Goal: Check status: Check status

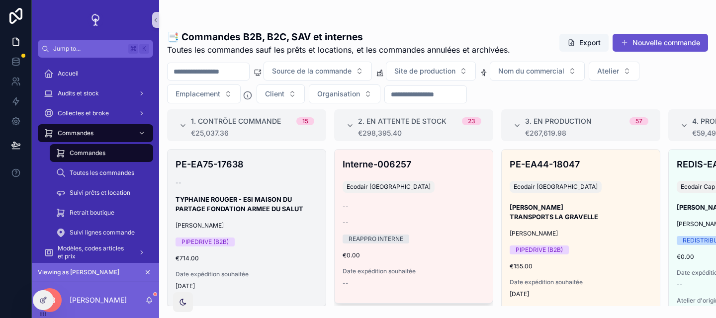
click at [295, 193] on div "PE-EA75-17638 -- [PERSON_NAME] - ESI MAISON DU PARTAGE FONDATION ARMEE DU SALUT…" at bounding box center [247, 228] width 158 height 157
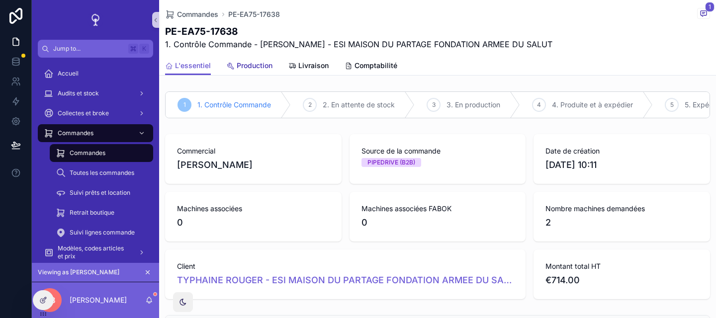
click at [254, 72] on link "Production" at bounding box center [250, 67] width 46 height 20
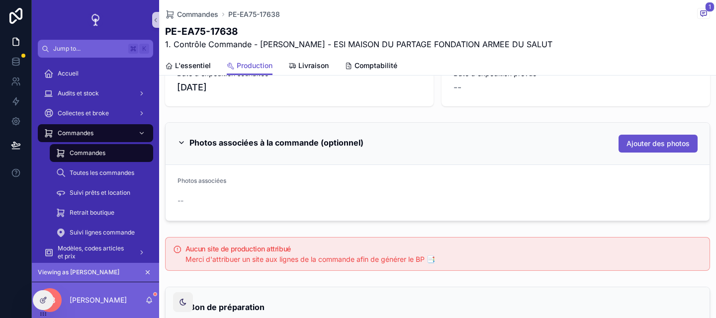
scroll to position [144, 0]
